Goal: Find contact information: Obtain details needed to contact an individual or organization

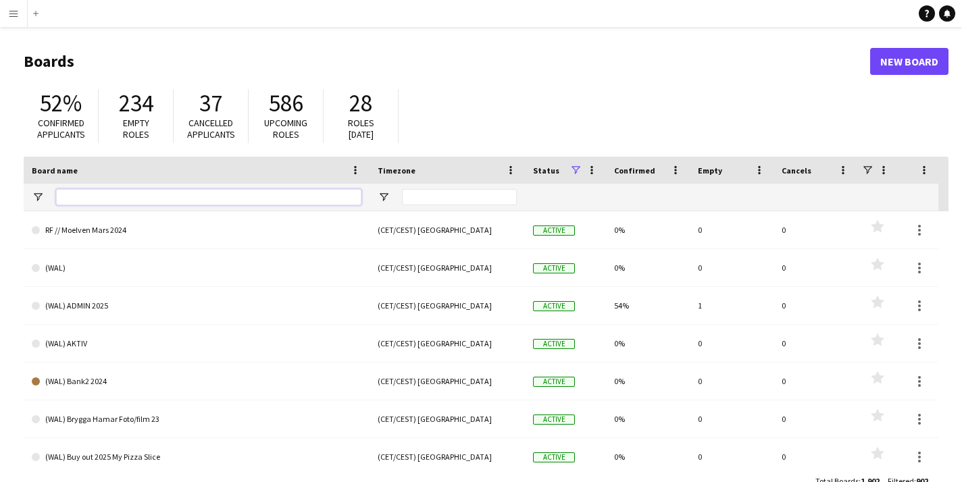
click at [149, 203] on input "Board name Filter Input" at bounding box center [208, 197] width 305 height 16
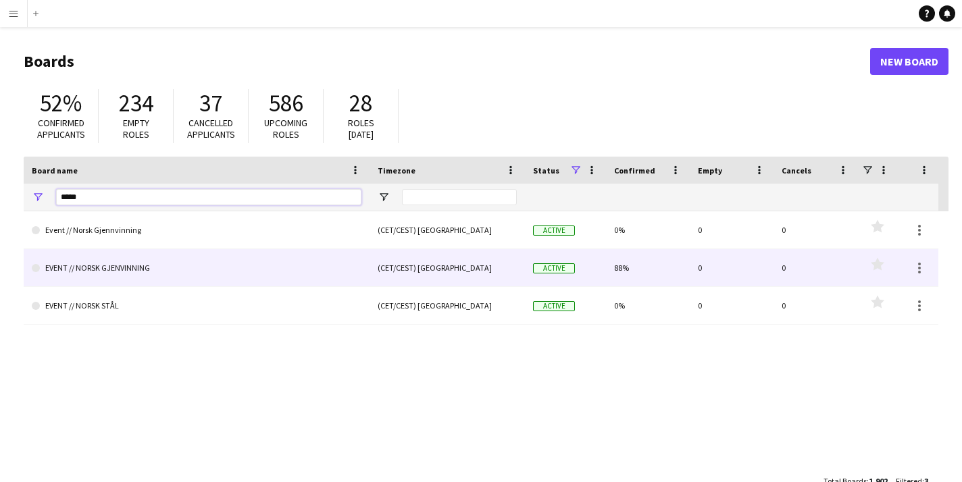
type input "*****"
click at [126, 261] on link "EVENT // NORSK GJENVINNING" at bounding box center [197, 268] width 330 height 38
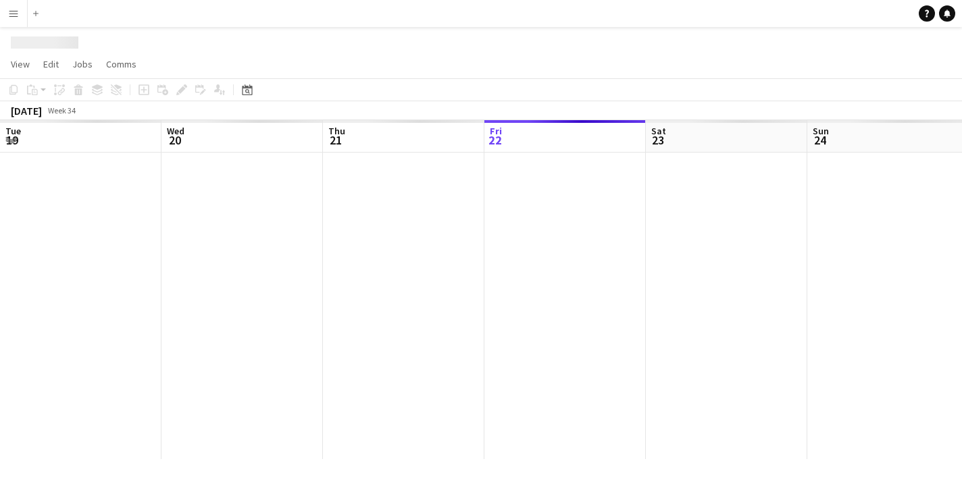
scroll to position [0, 323]
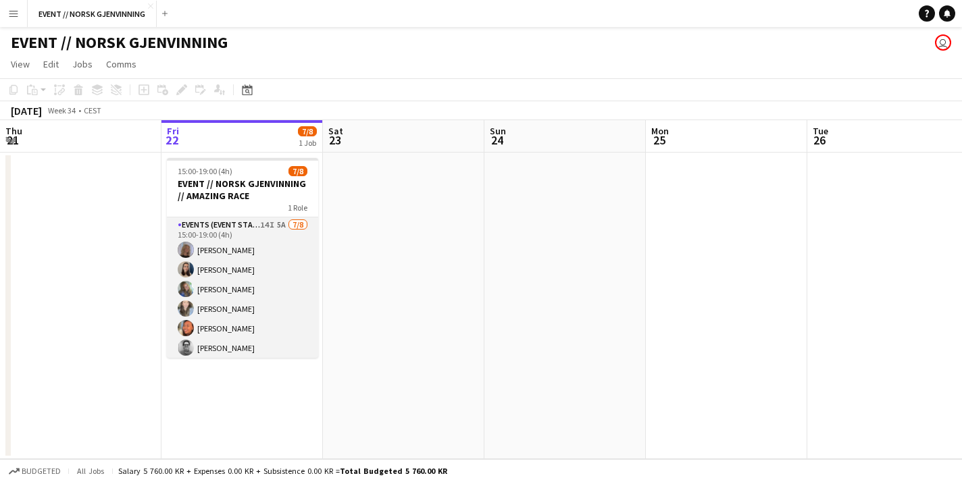
click at [277, 324] on app-card-role "Events (Event Staff) 14I 5A [DATE] 15:00-19:00 (4h) [PERSON_NAME] [PERSON_NAME]…" at bounding box center [242, 309] width 151 height 183
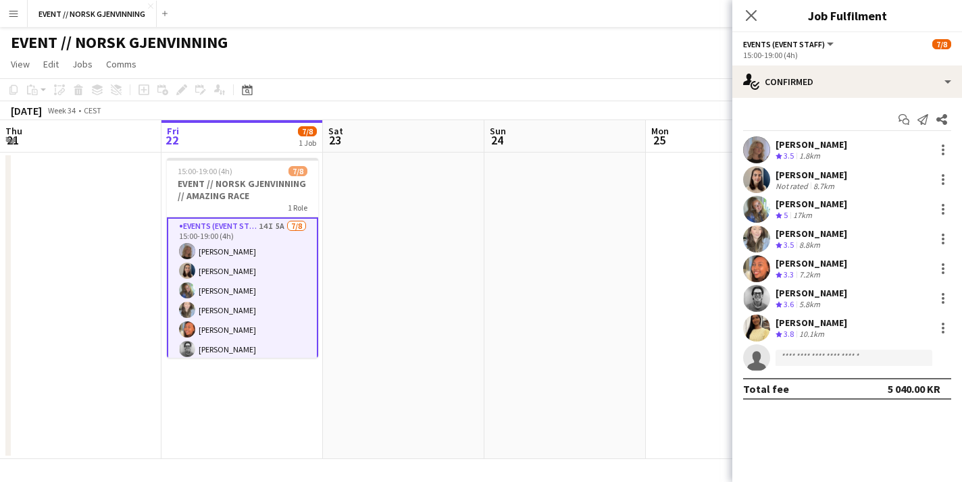
click at [761, 176] on app-user-avatar at bounding box center [756, 179] width 27 height 27
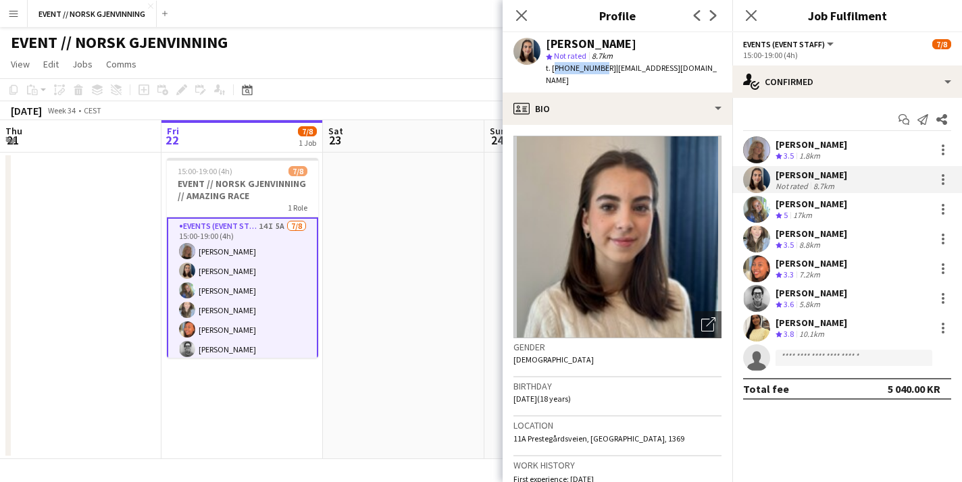
drag, startPoint x: 597, startPoint y: 66, endPoint x: 554, endPoint y: 66, distance: 42.6
click at [554, 66] on span "t. [PHONE_NUMBER]" at bounding box center [581, 68] width 70 height 10
copy span "[PHONE_NUMBER]"
click at [760, 234] on app-user-avatar at bounding box center [756, 239] width 27 height 27
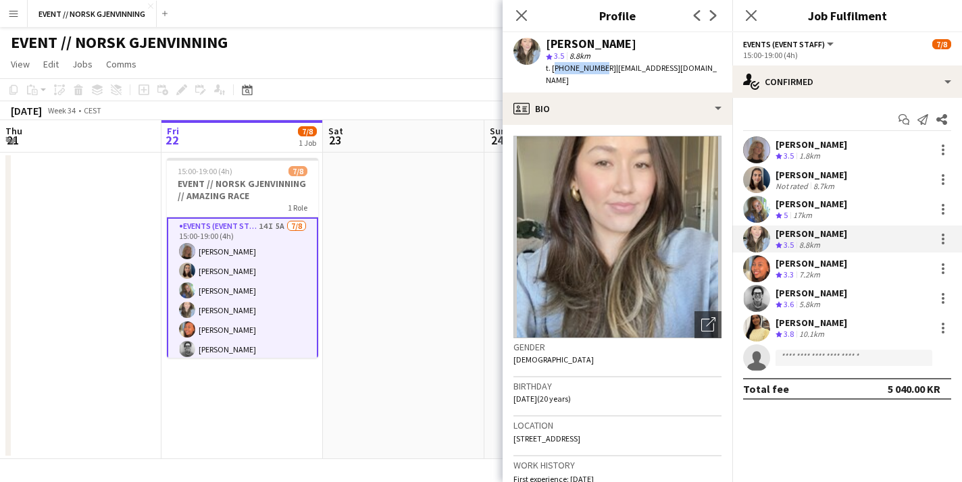
drag, startPoint x: 596, startPoint y: 64, endPoint x: 553, endPoint y: 65, distance: 43.2
click at [553, 65] on span "t. [PHONE_NUMBER]" at bounding box center [581, 68] width 70 height 10
copy span "[PHONE_NUMBER]"
